Goal: Ask a question

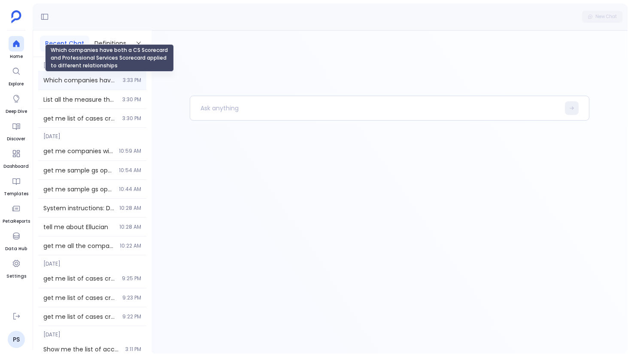
click at [80, 84] on span "Which companies have both a CS Scorecard and Professional Services Scorecard ap…" at bounding box center [80, 80] width 74 height 9
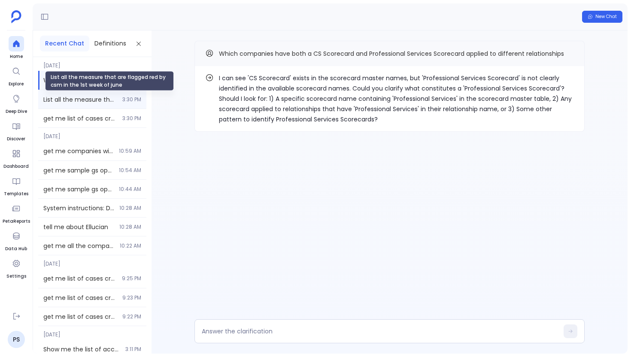
click at [97, 100] on span "List all the measure that are flagged red by csm in the 1st week of june" at bounding box center [80, 99] width 74 height 9
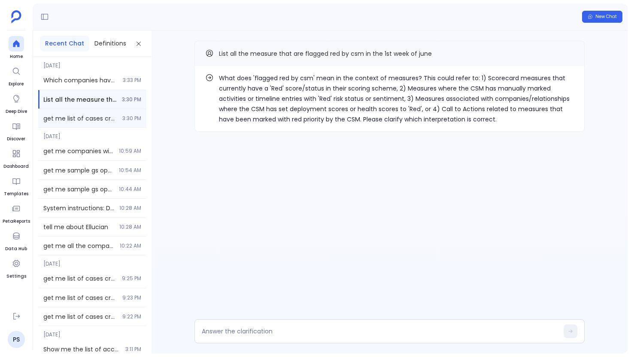
click at [136, 116] on span "3:30 PM" at bounding box center [131, 118] width 19 height 7
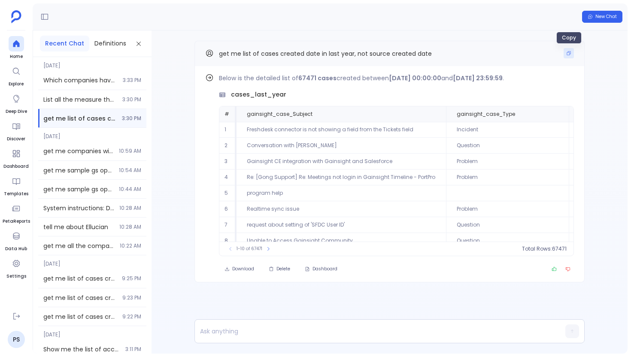
click at [565, 52] on button "Copy" at bounding box center [568, 53] width 10 height 10
click at [20, 42] on icon at bounding box center [16, 43] width 9 height 9
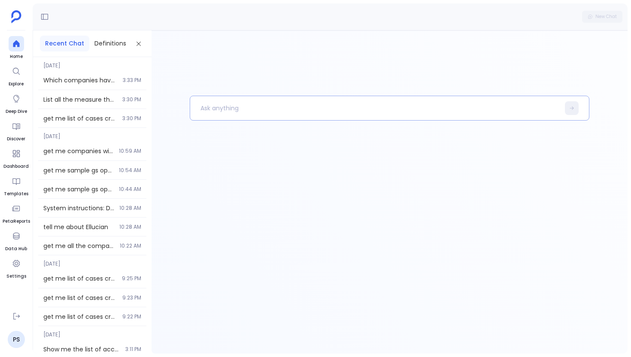
click at [224, 109] on p at bounding box center [374, 108] width 369 height 22
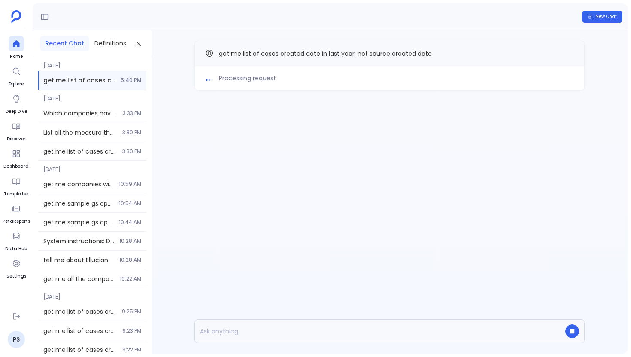
click at [193, 135] on div "Processing request get me list of cases created date in last year, not source c…" at bounding box center [389, 191] width 476 height 323
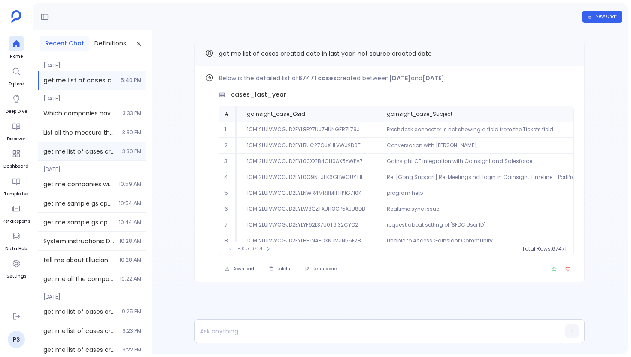
click at [106, 157] on div "get me list of cases created date in last year, not source created date 3:30 PM" at bounding box center [92, 151] width 108 height 18
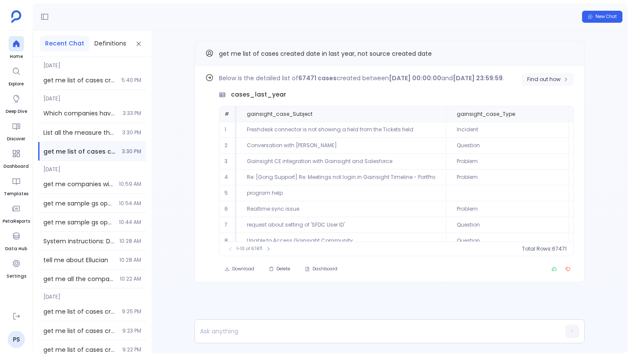
click at [526, 73] on button "Find out how" at bounding box center [547, 79] width 52 height 13
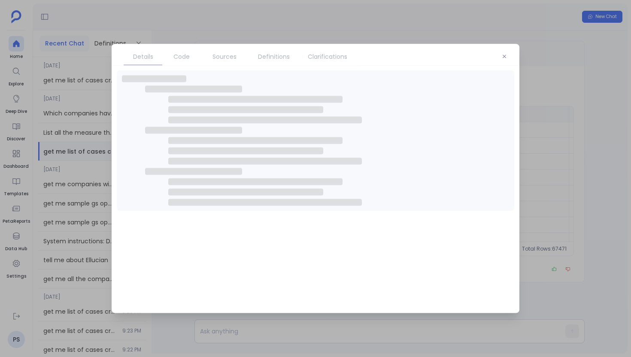
click at [230, 59] on span "Sources" at bounding box center [224, 56] width 24 height 9
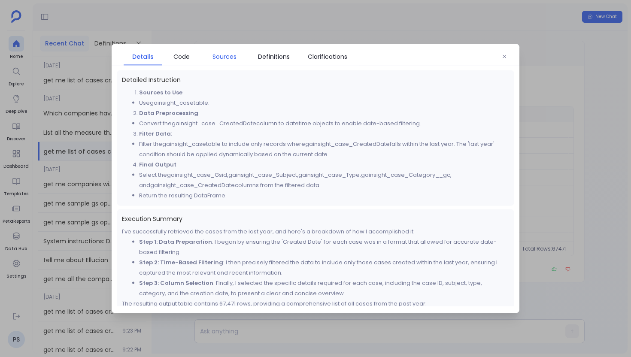
click at [230, 59] on span "Sources" at bounding box center [224, 56] width 24 height 9
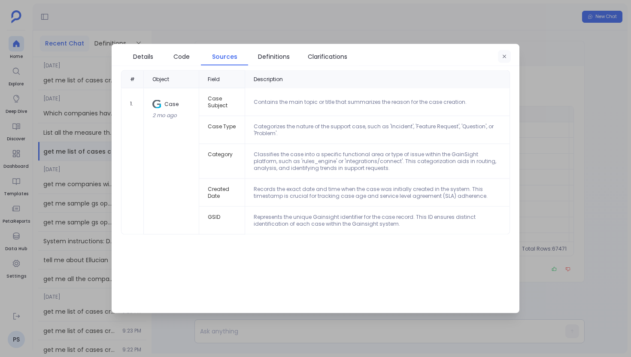
click at [506, 58] on icon "button" at bounding box center [504, 56] width 5 height 5
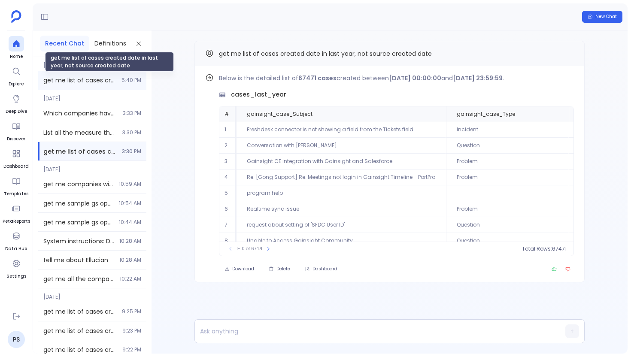
click at [109, 82] on span "get me list of cases created date in last year, not source created date" at bounding box center [79, 80] width 73 height 9
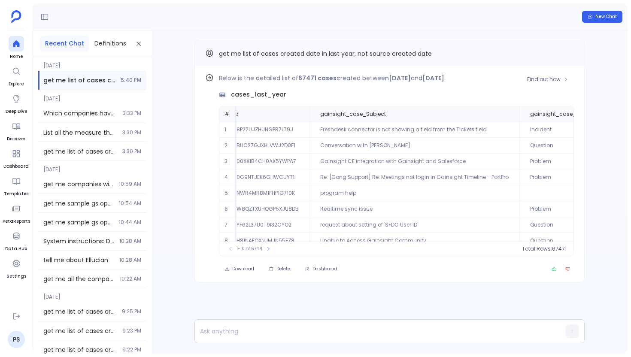
scroll to position [0, 67]
